Goal: Transaction & Acquisition: Obtain resource

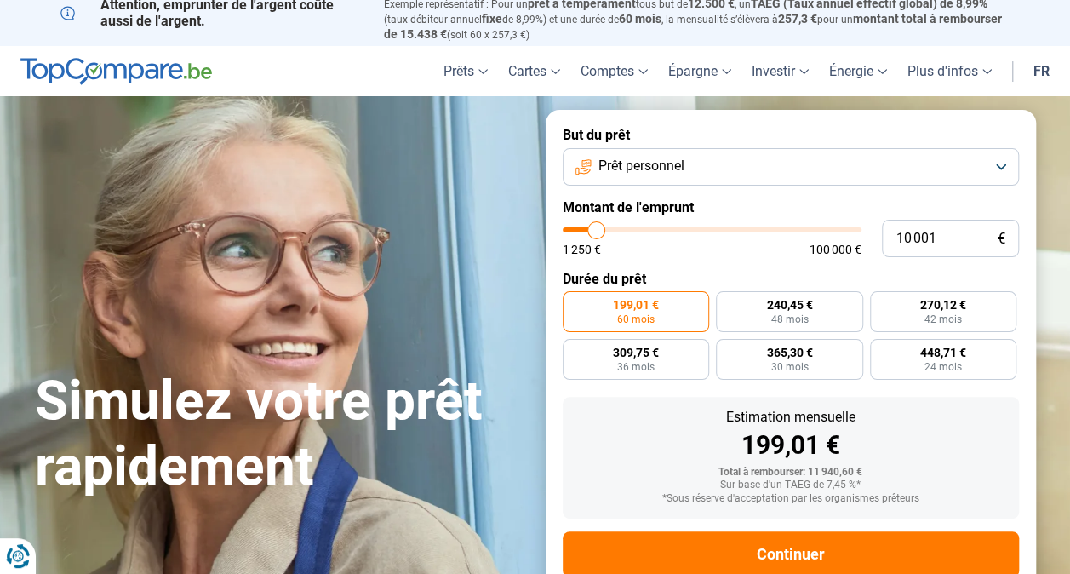
scroll to position [7, 0]
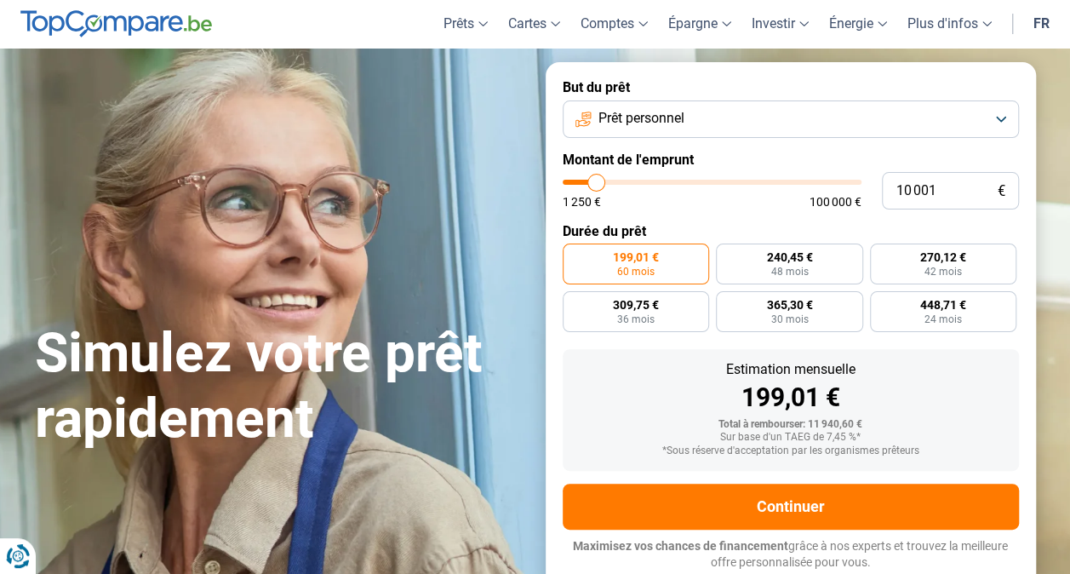
scroll to position [8, 0]
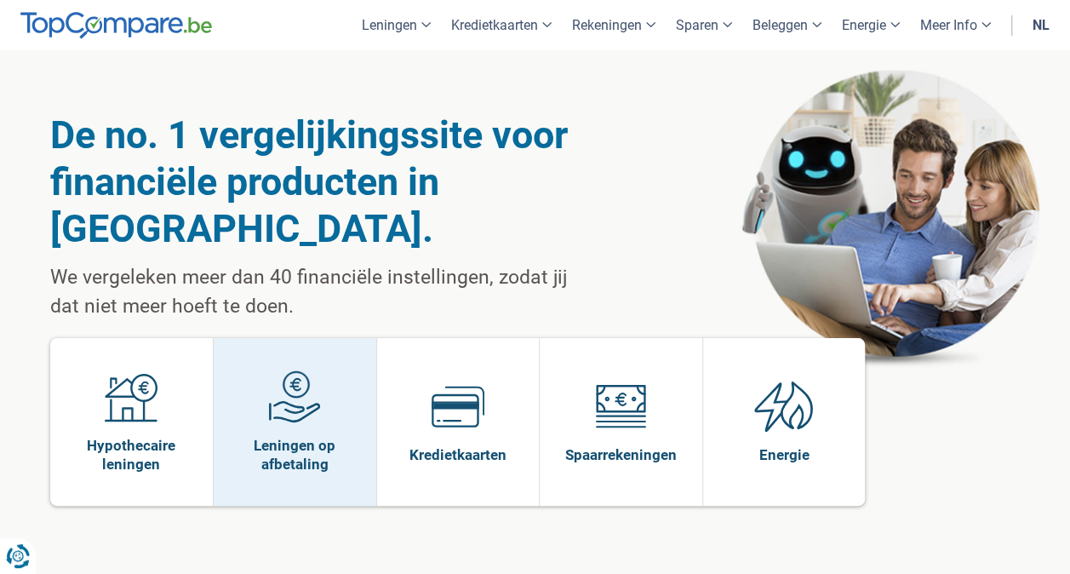
click at [292, 370] on img at bounding box center [294, 396] width 53 height 53
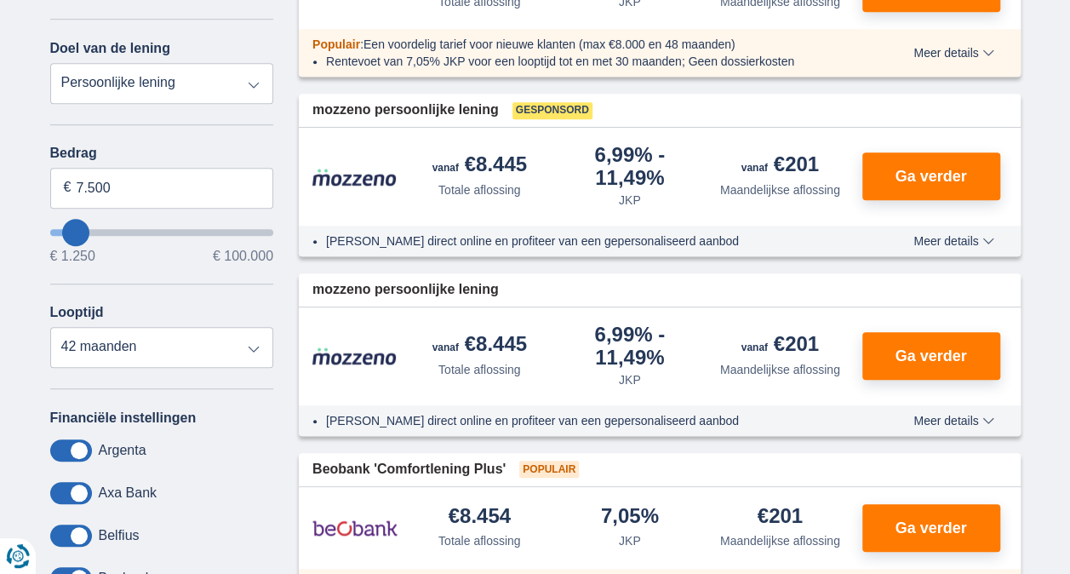
scroll to position [494, 0]
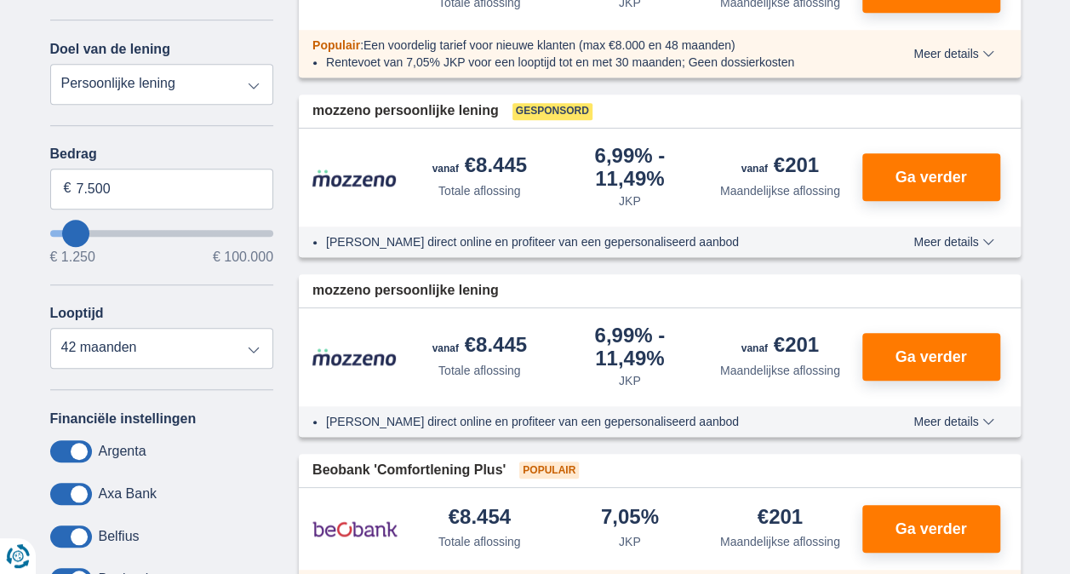
type input "26.250"
type input "26250"
select select "120"
type input "26250"
click at [112, 230] on input "wantToBorrow" at bounding box center [162, 233] width 224 height 7
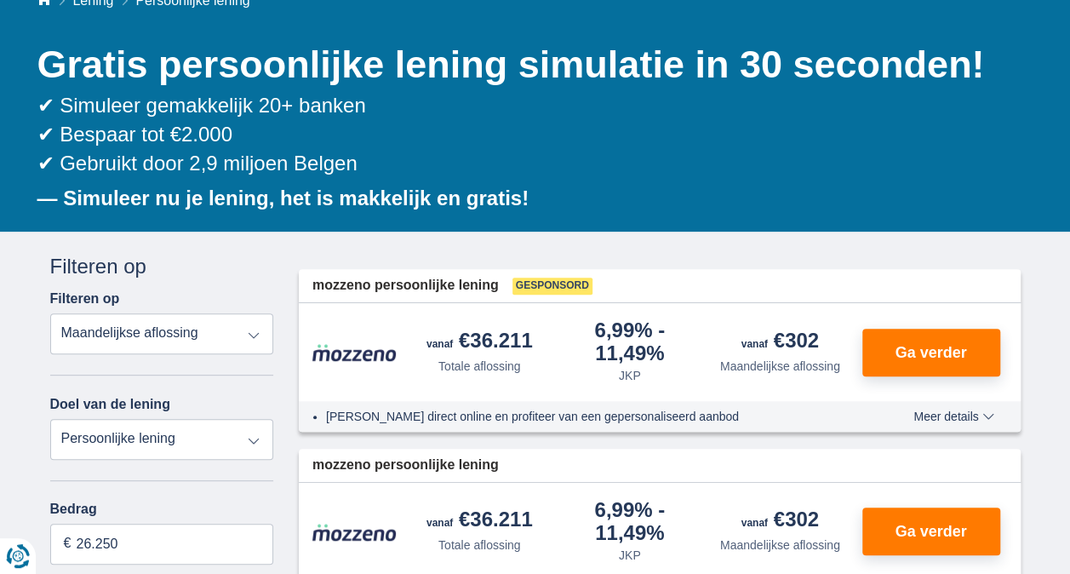
click at [93, 506] on label "Bedrag" at bounding box center [162, 508] width 224 height 15
click at [93, 523] on input "26.250" at bounding box center [162, 543] width 224 height 41
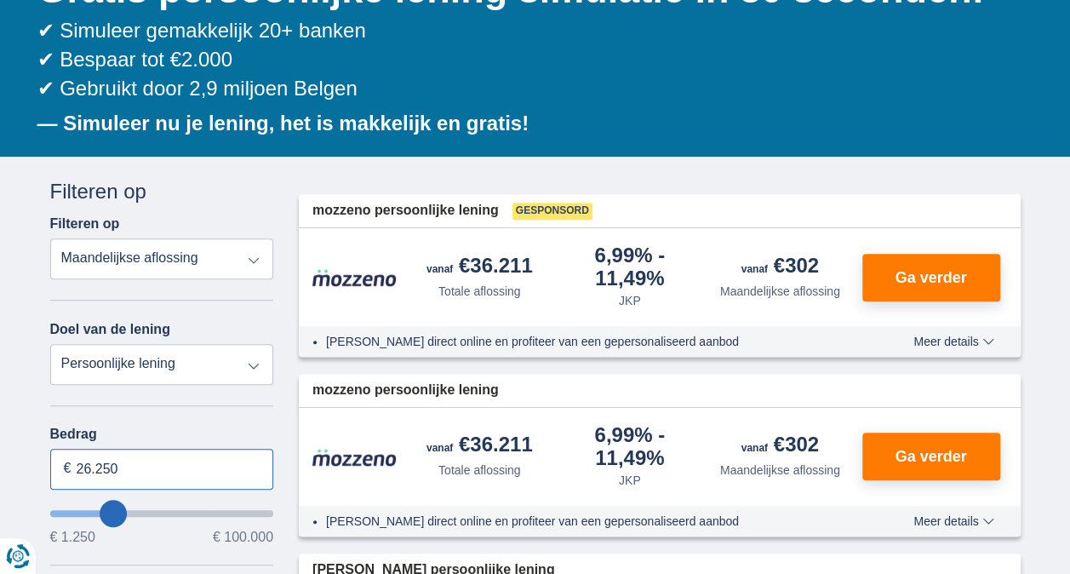
scroll to position [220, 0]
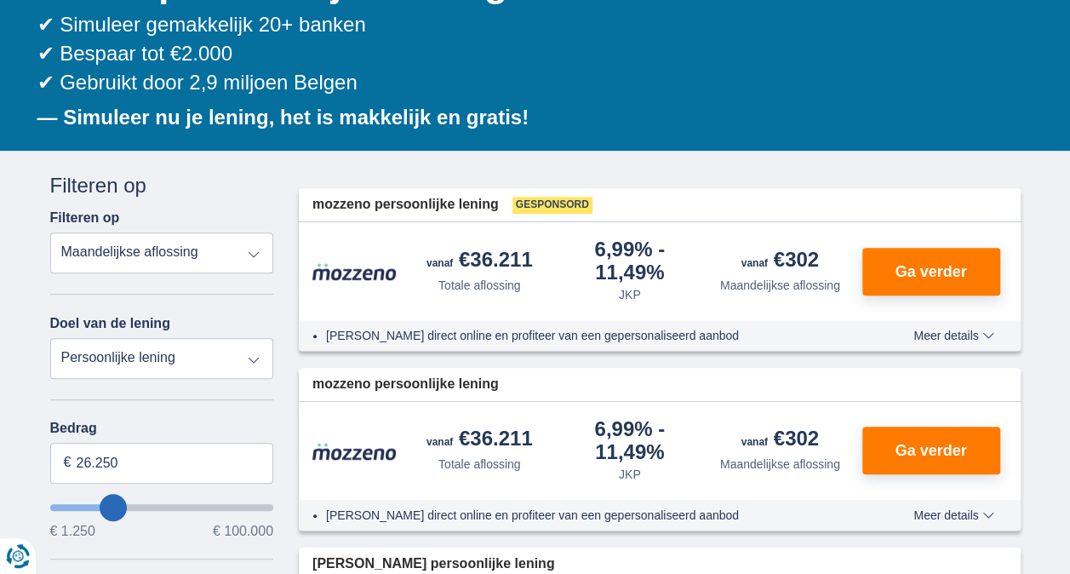
type input "14.250"
type input "14250"
select select "60"
type input "14250"
click at [89, 504] on input "wantToBorrow" at bounding box center [162, 507] width 224 height 7
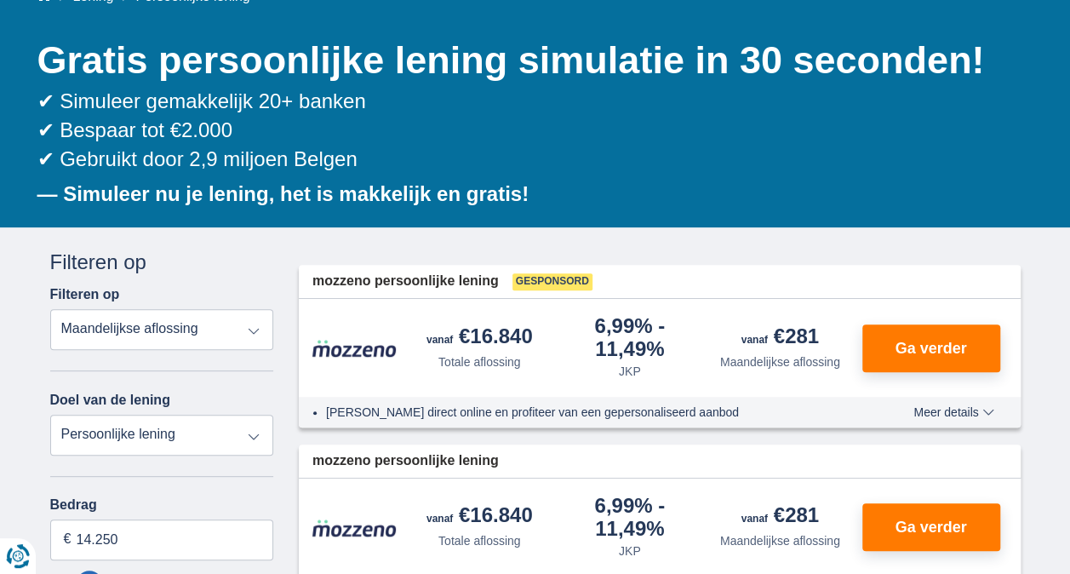
scroll to position [145, 0]
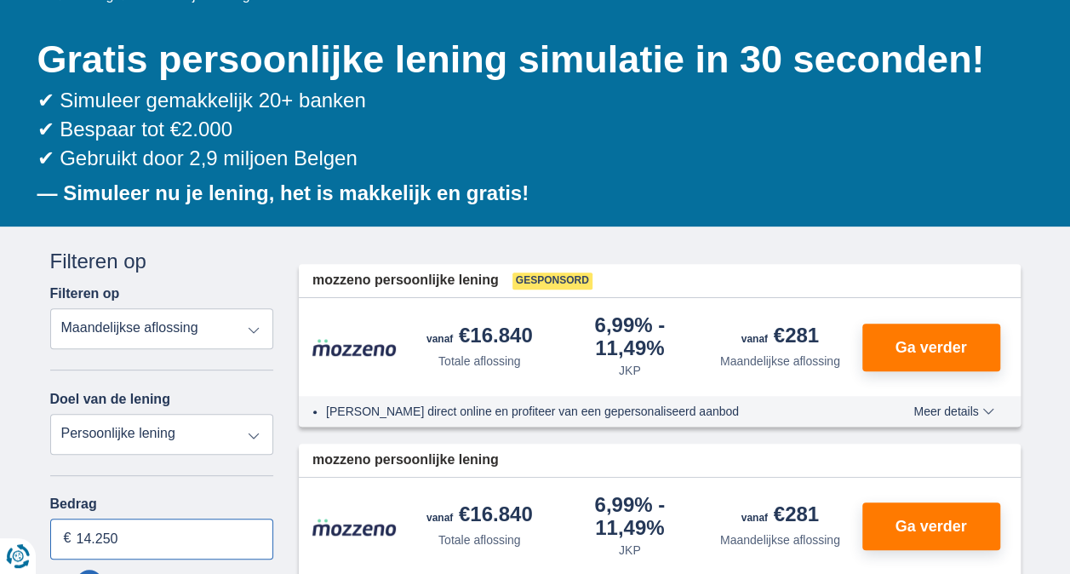
click at [94, 549] on input "14.250" at bounding box center [162, 538] width 224 height 41
type input "10.000"
type input "10250"
select select "48"
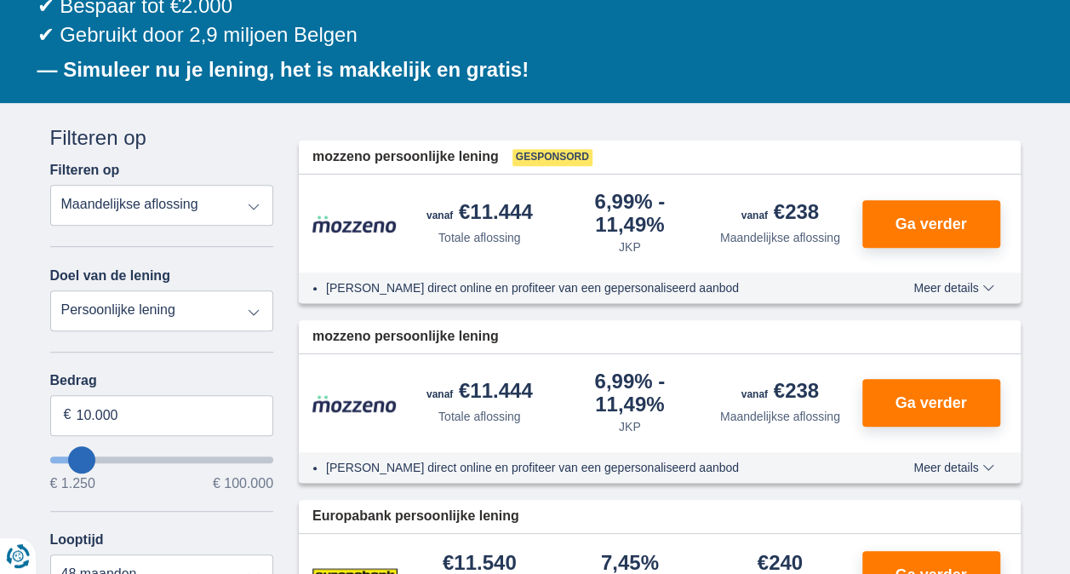
scroll to position [254, 0]
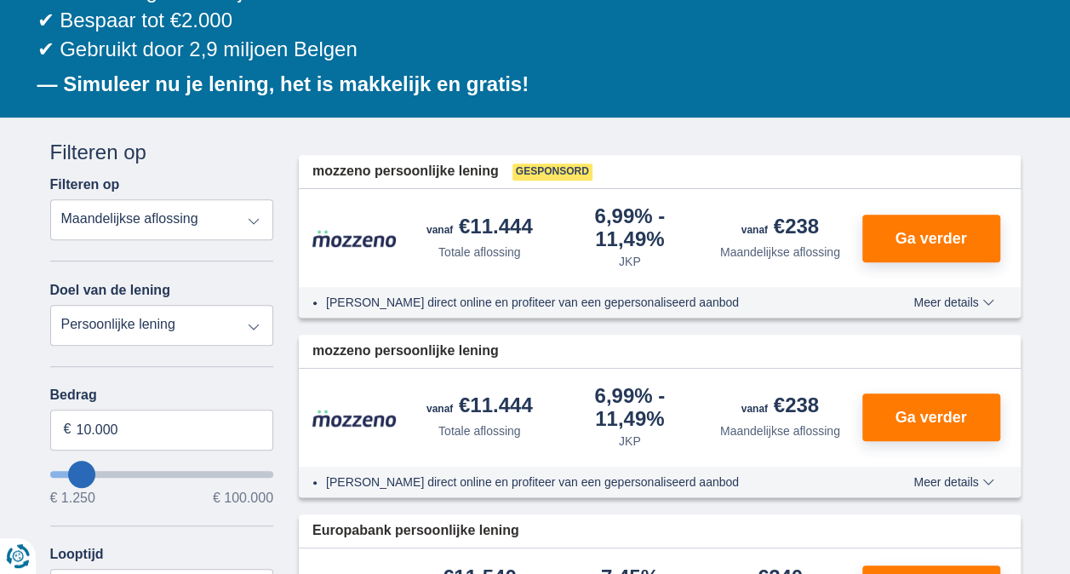
type input "1.250"
type input "1250"
select select "24"
type input "1250"
click at [62, 471] on input "wantToBorrow" at bounding box center [162, 474] width 224 height 7
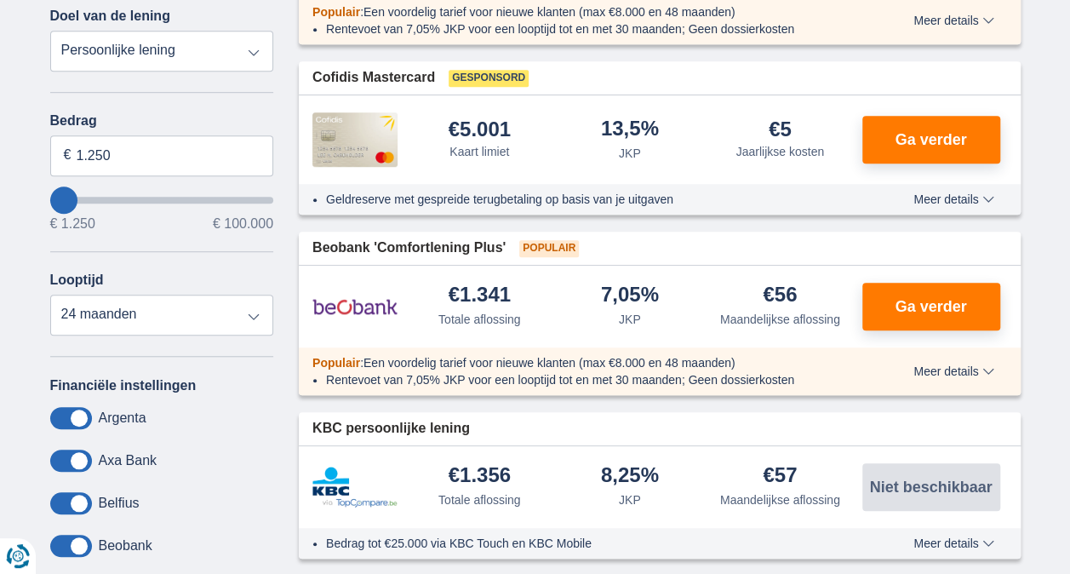
scroll to position [529, 0]
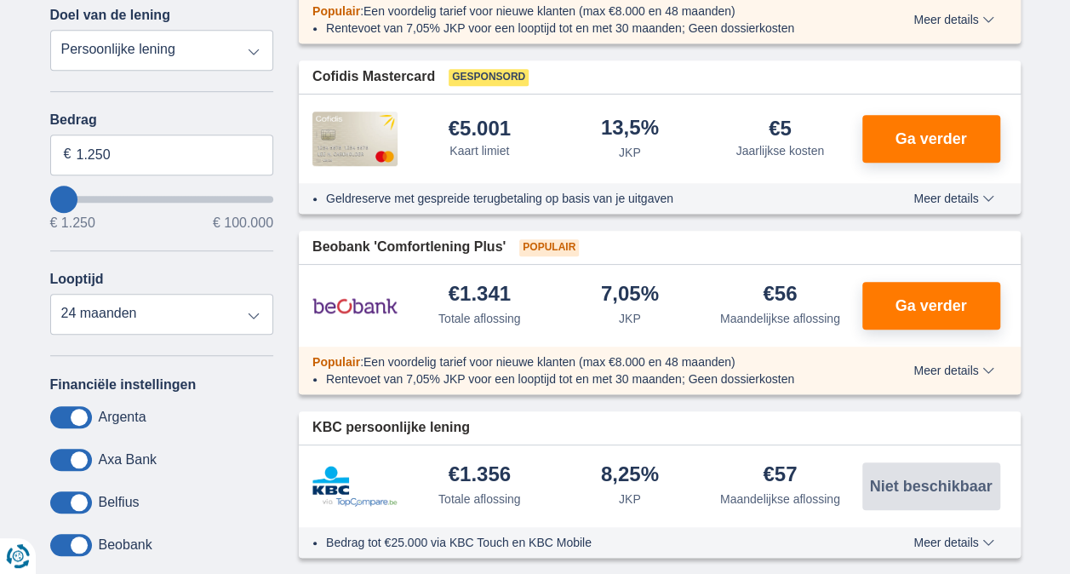
type input "3.250"
type input "4250"
type input "4.250"
select select "36"
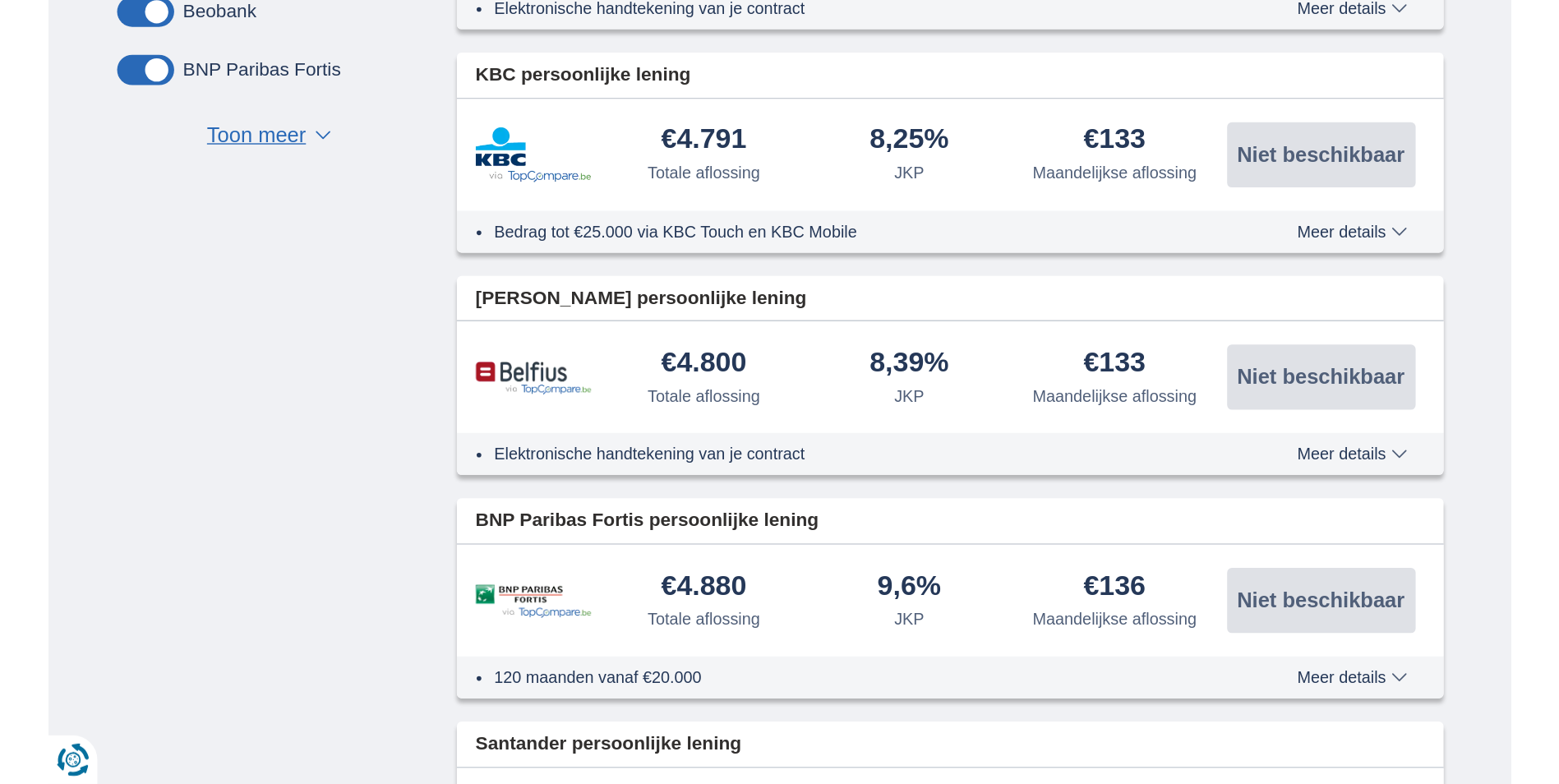
scroll to position [1028, 0]
